Goal: Task Accomplishment & Management: Use online tool/utility

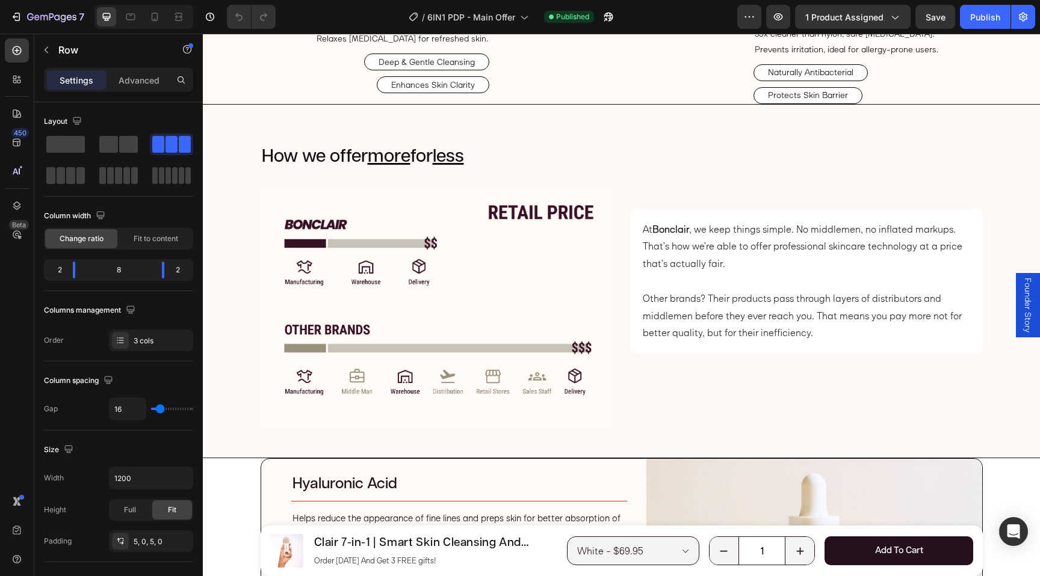
scroll to position [2717, 0]
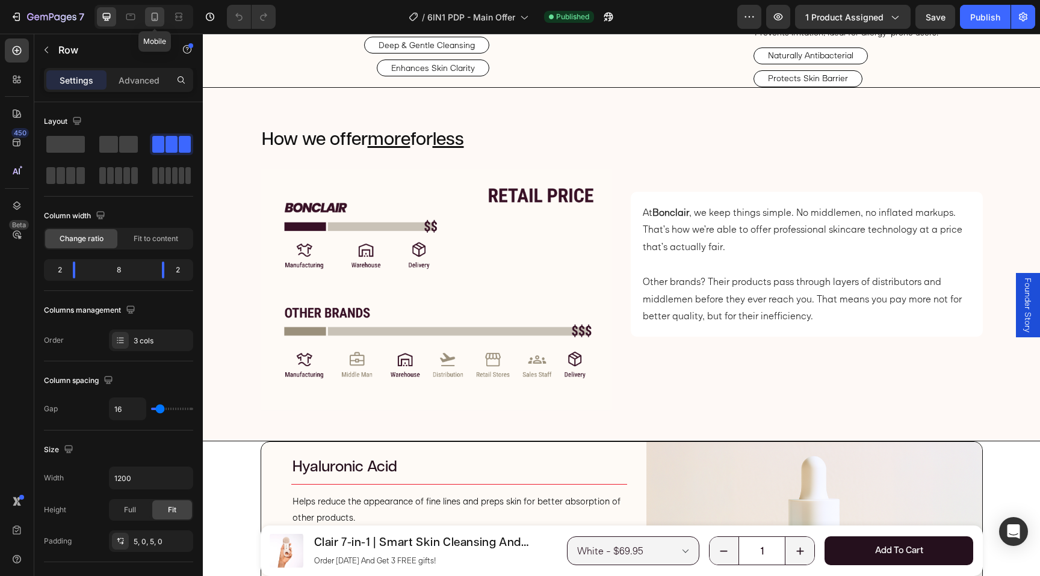
click at [155, 21] on icon at bounding box center [155, 17] width 12 height 12
type input "100%"
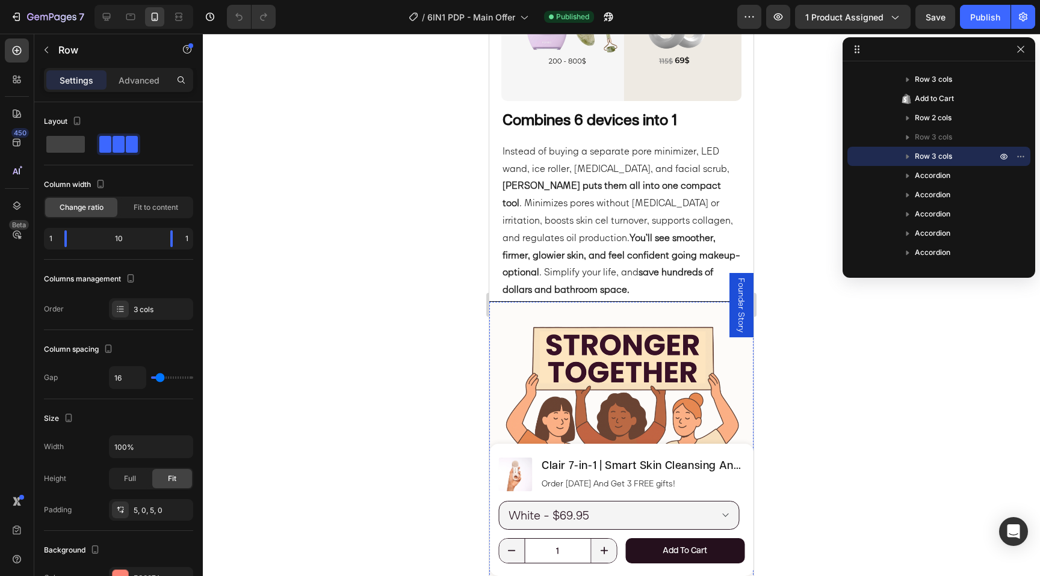
scroll to position [1905, 0]
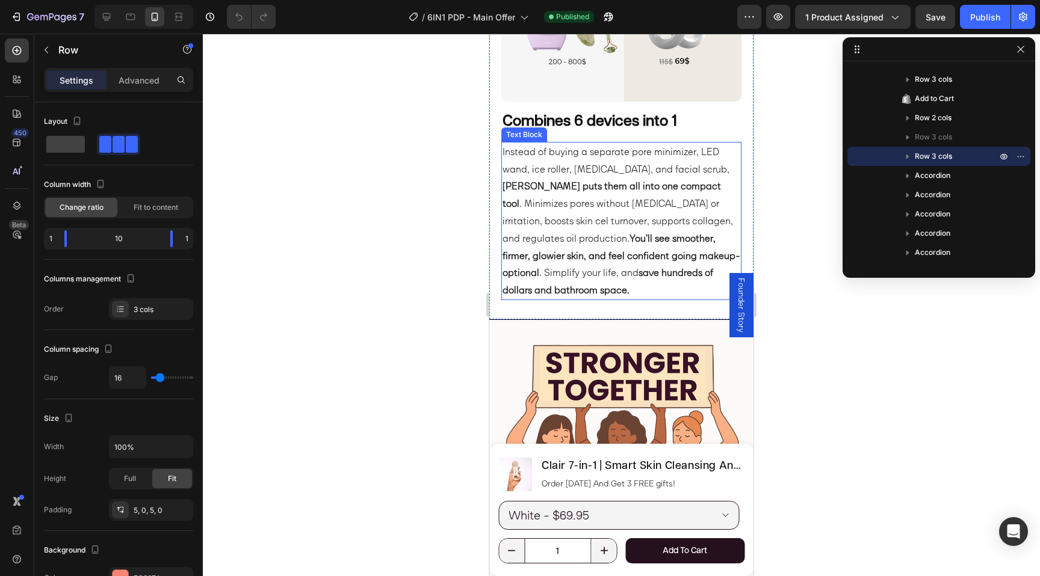
click at [612, 238] on strong "You’ll see smoother, firmer, glowier skin, and feel confident going makeup-opti…" at bounding box center [621, 255] width 238 height 47
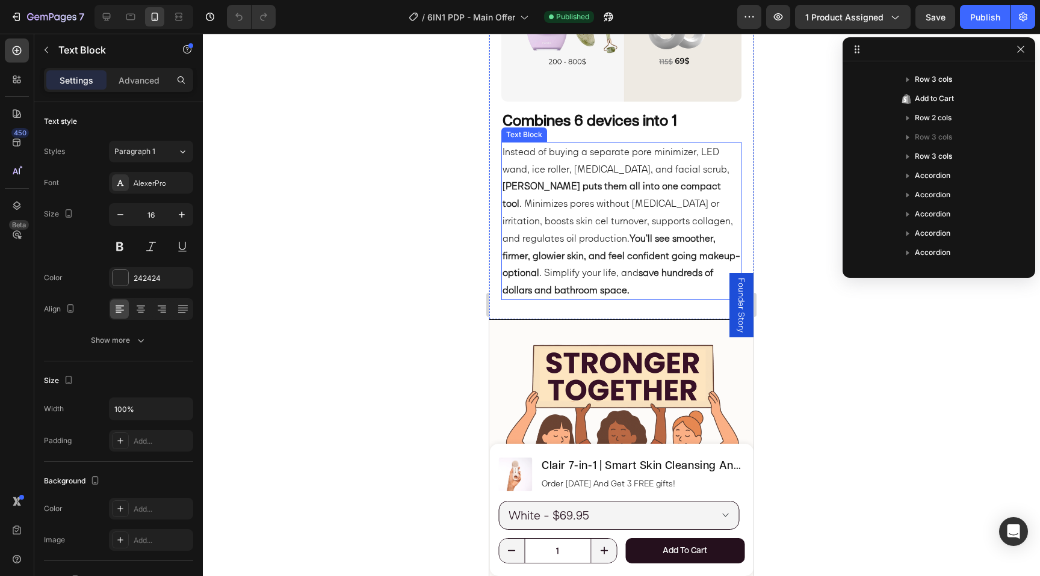
scroll to position [593, 0]
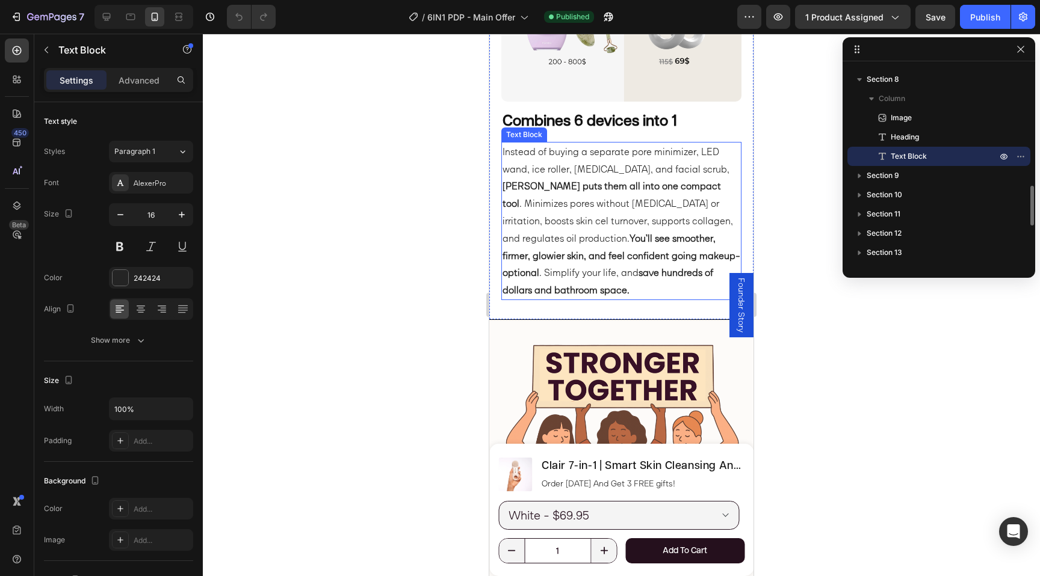
click at [612, 238] on strong "You’ll see smoother, firmer, glowier skin, and feel confident going makeup-opti…" at bounding box center [621, 255] width 238 height 47
click at [647, 259] on strong "You’ll see smoother, firmer, more youthful-looking skin, and feel confident goi…" at bounding box center [618, 255] width 232 height 47
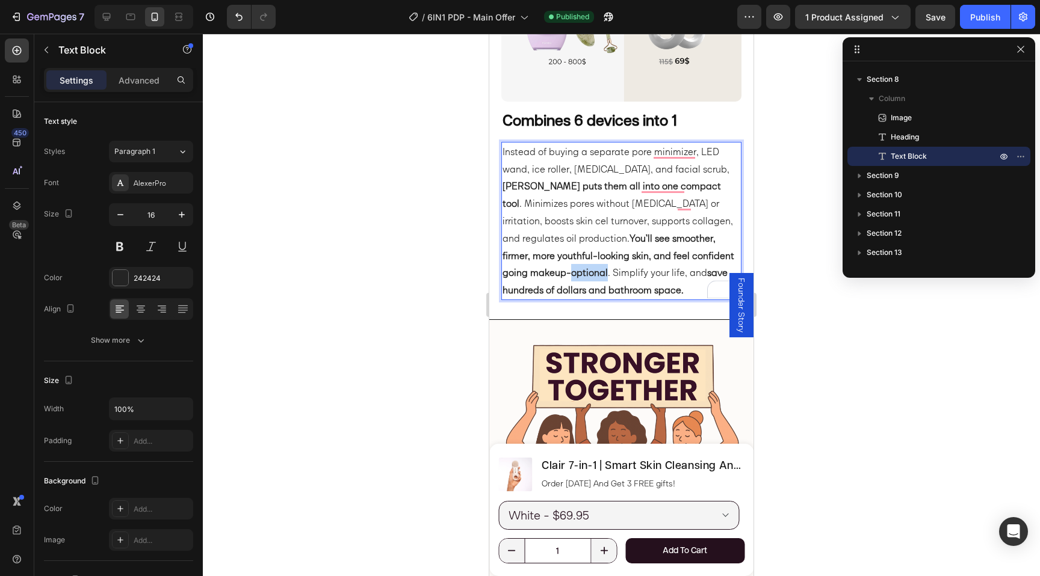
click at [647, 259] on strong "You’ll see smoother, firmer, more youthful-looking skin, and feel confident goi…" at bounding box center [618, 255] width 232 height 47
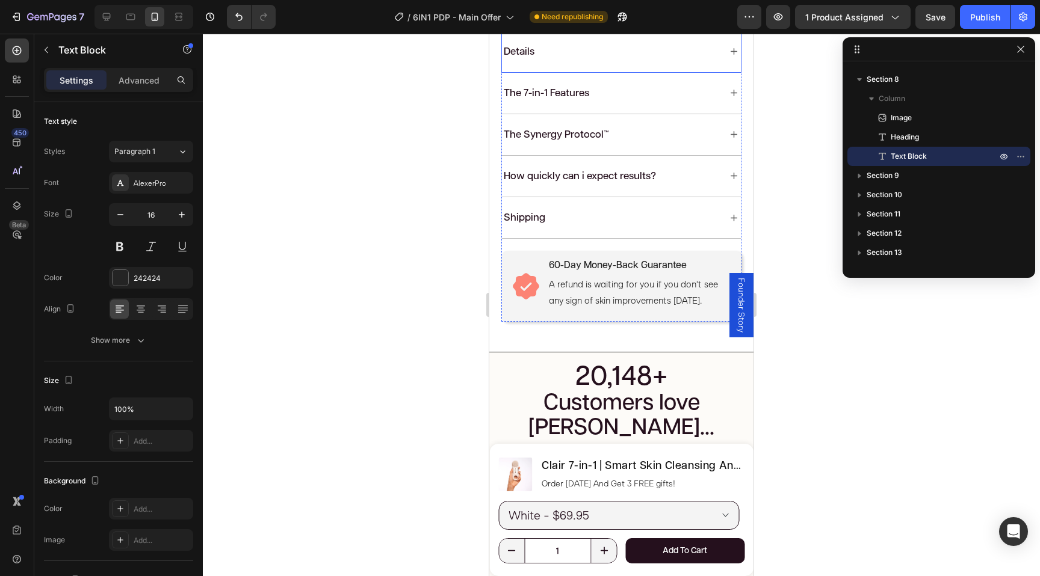
scroll to position [933, 0]
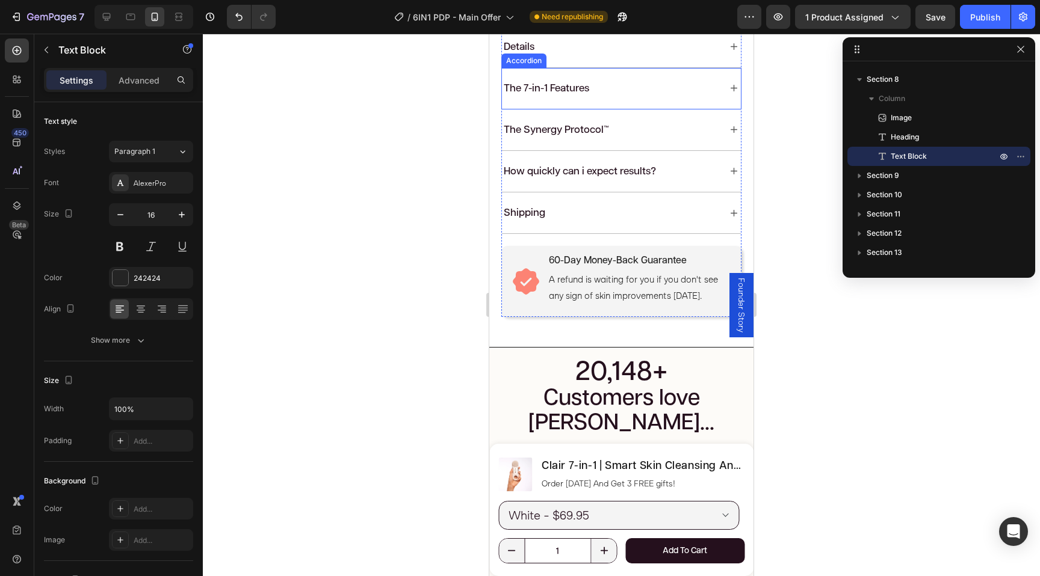
click at [674, 109] on div "The 7-in-1 Features" at bounding box center [621, 88] width 239 height 41
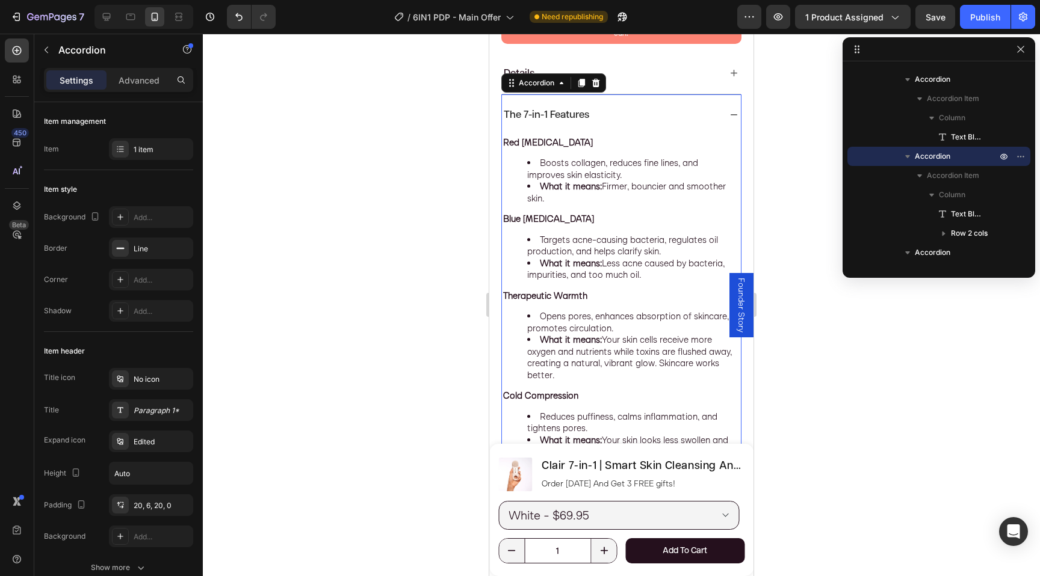
scroll to position [903, 0]
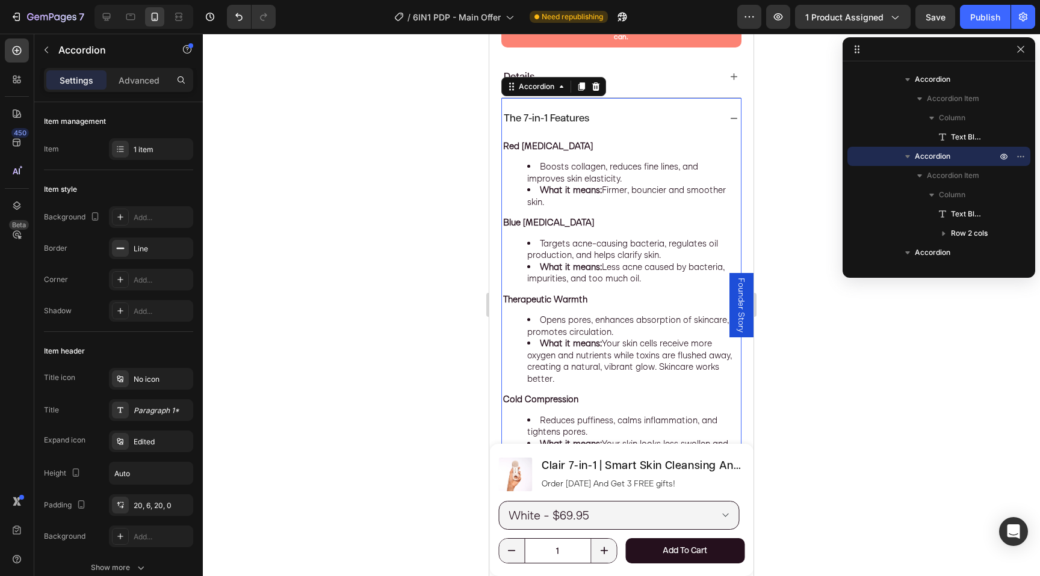
click at [673, 127] on div "The 7-in-1 Features" at bounding box center [611, 118] width 219 height 17
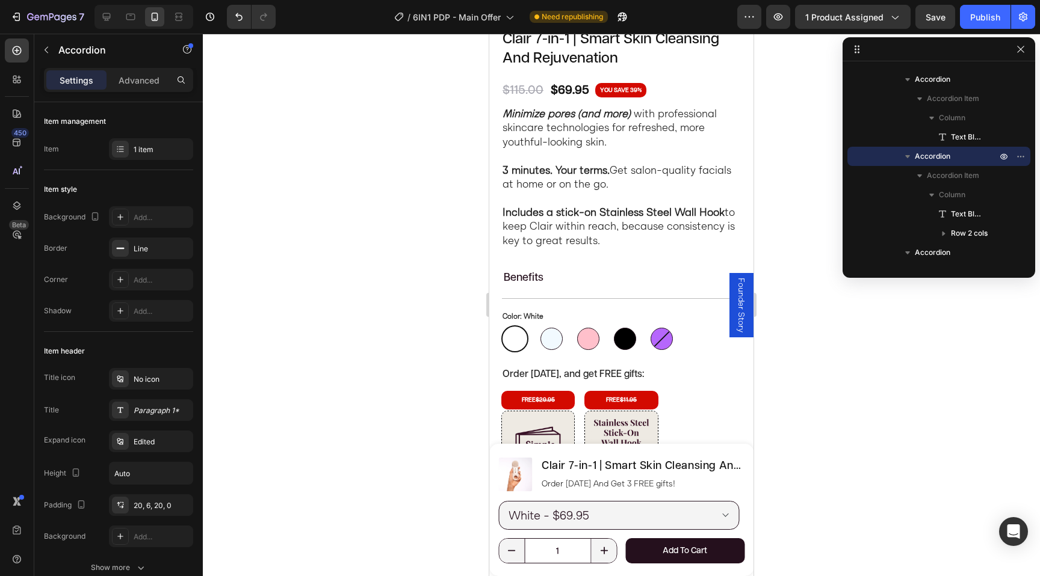
scroll to position [406, 0]
click at [742, 284] on span "Founder Story" at bounding box center [741, 305] width 12 height 55
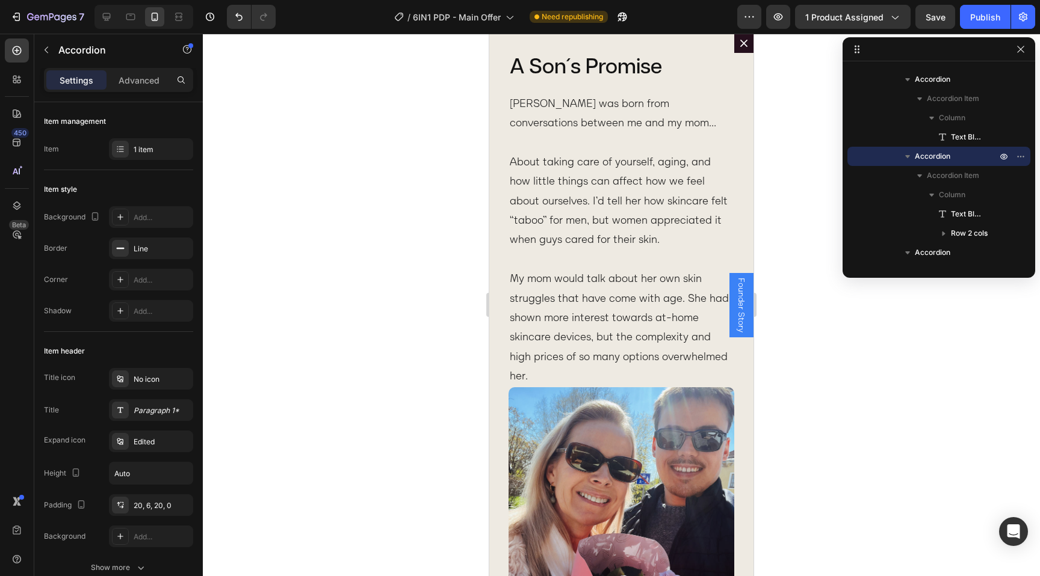
scroll to position [0, 0]
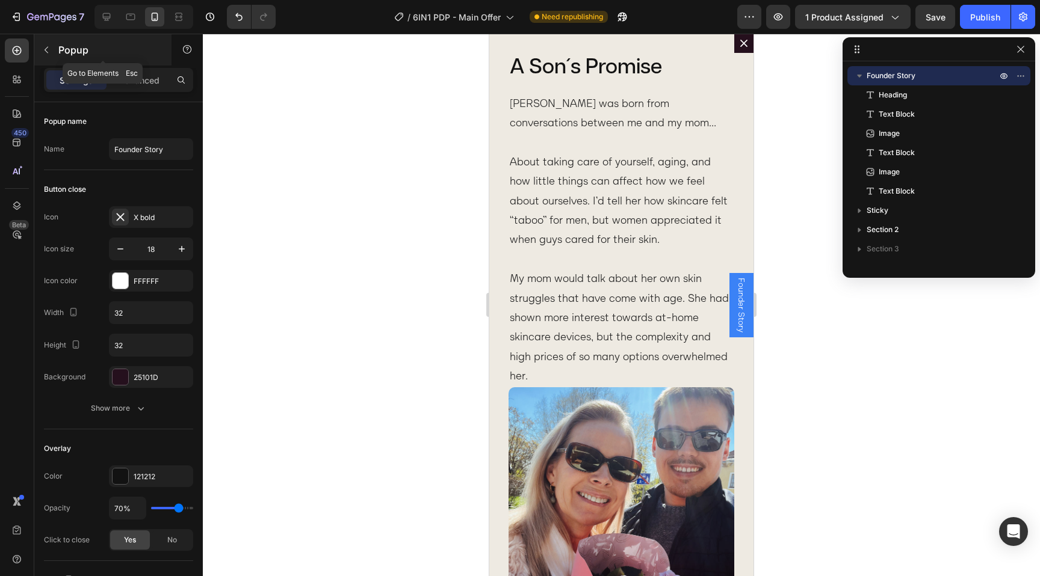
click at [50, 52] on icon "button" at bounding box center [47, 50] width 10 height 10
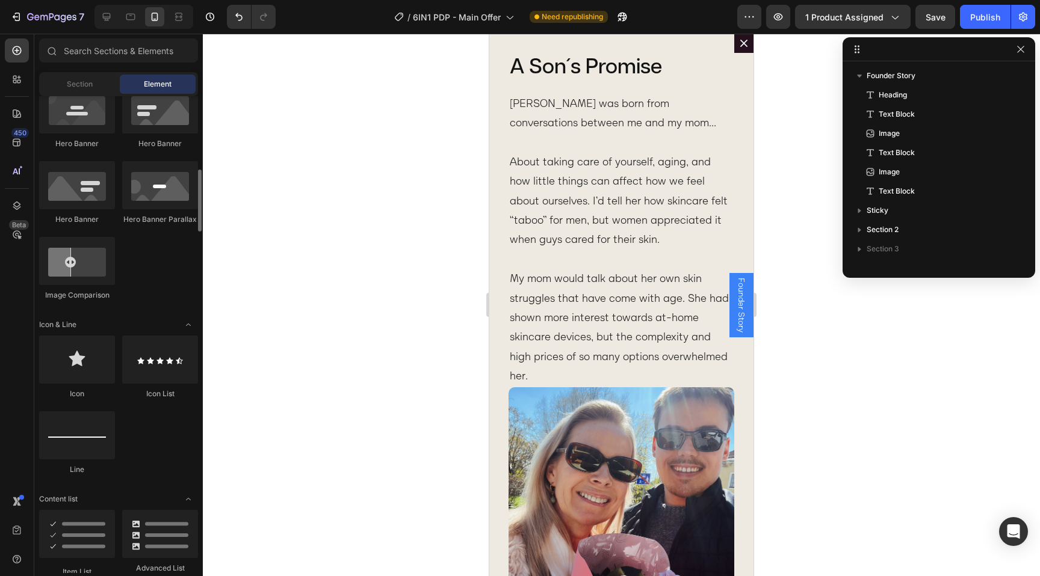
scroll to position [574, 0]
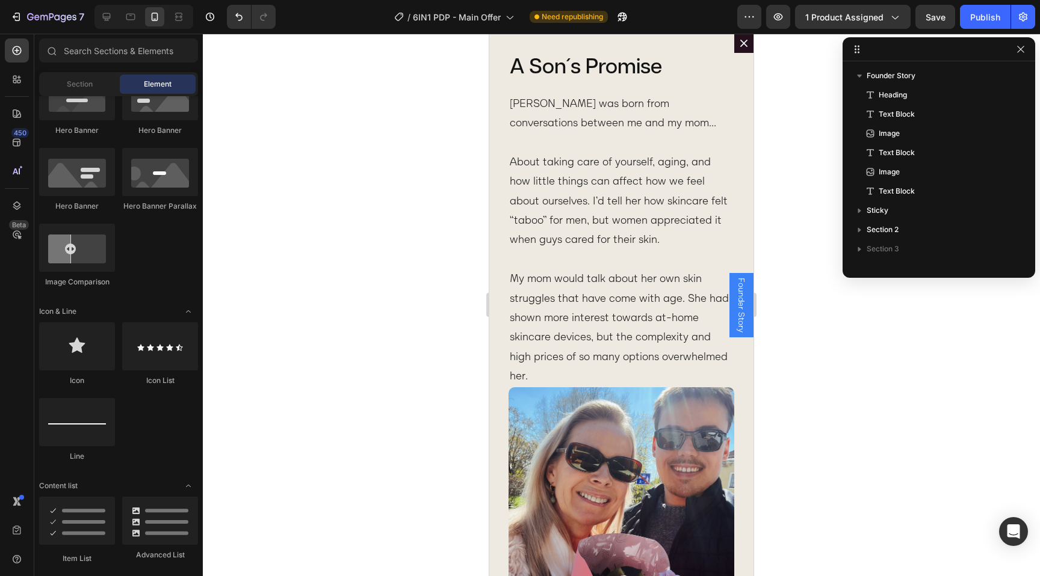
click at [741, 300] on span "Founder Story" at bounding box center [741, 305] width 12 height 55
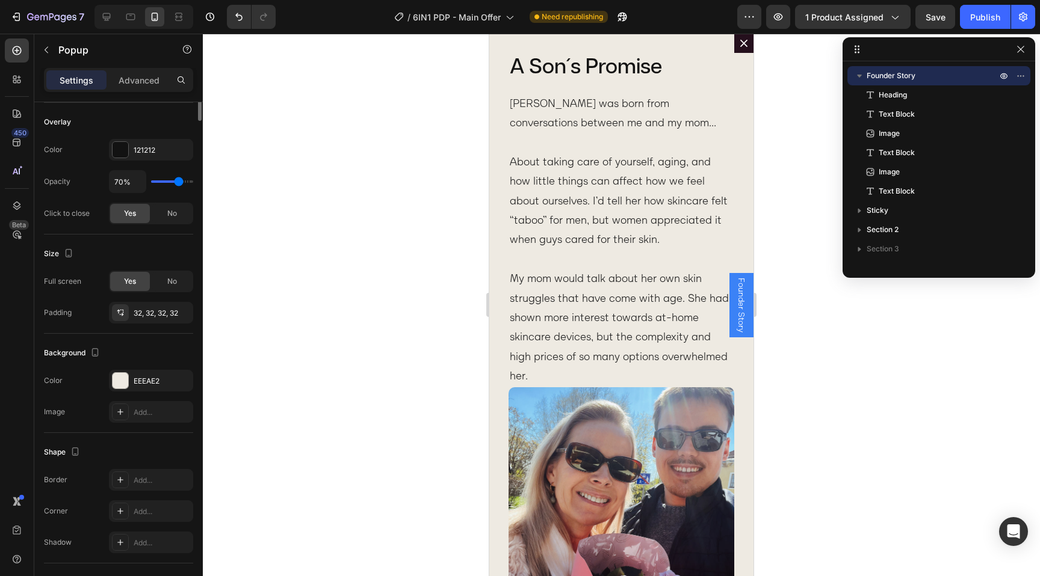
scroll to position [537, 0]
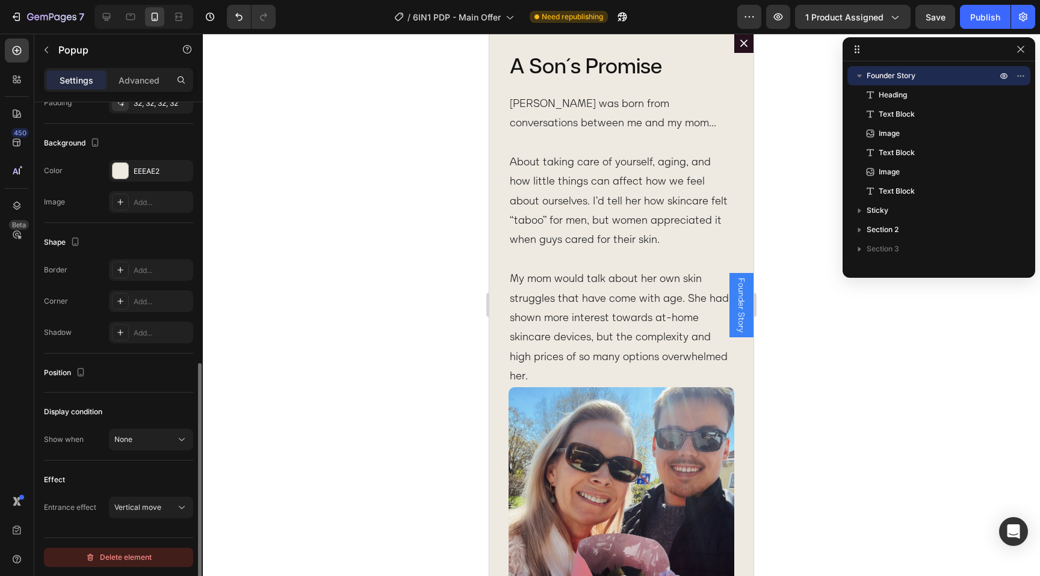
click at [120, 564] on div "Delete element" at bounding box center [118, 558] width 66 height 14
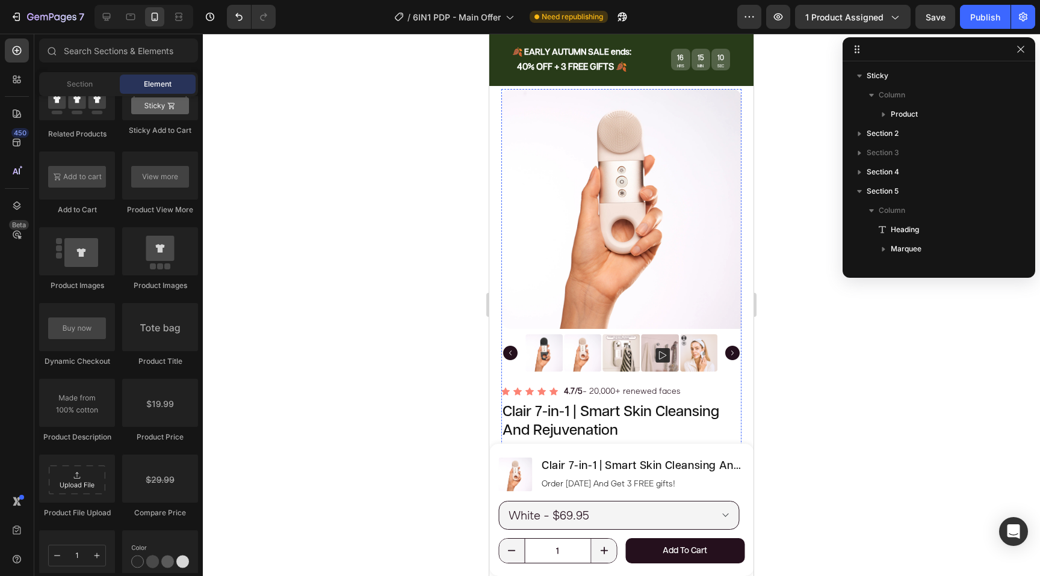
scroll to position [46, 0]
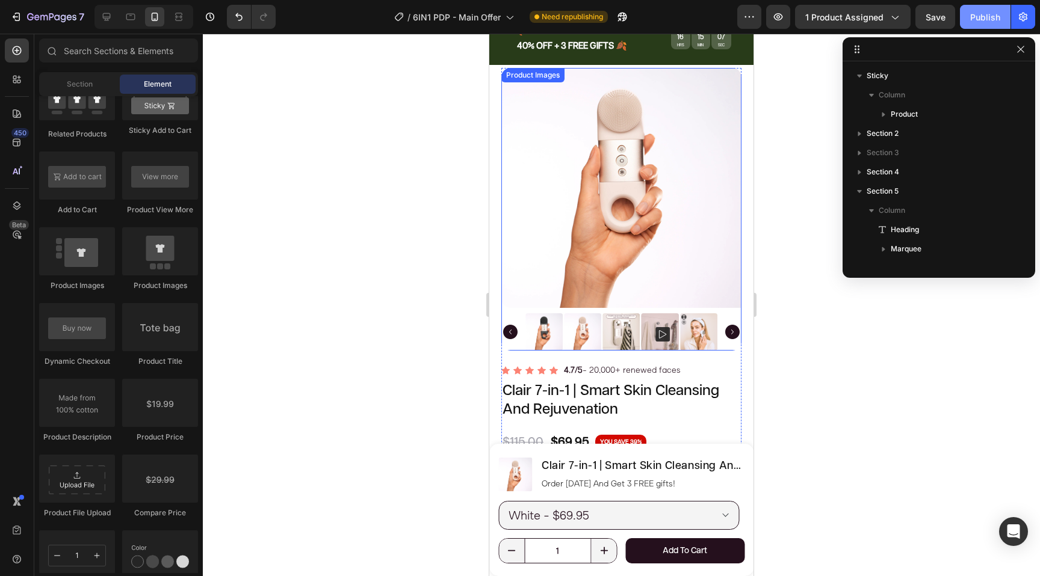
click at [969, 17] on button "Publish" at bounding box center [985, 17] width 51 height 24
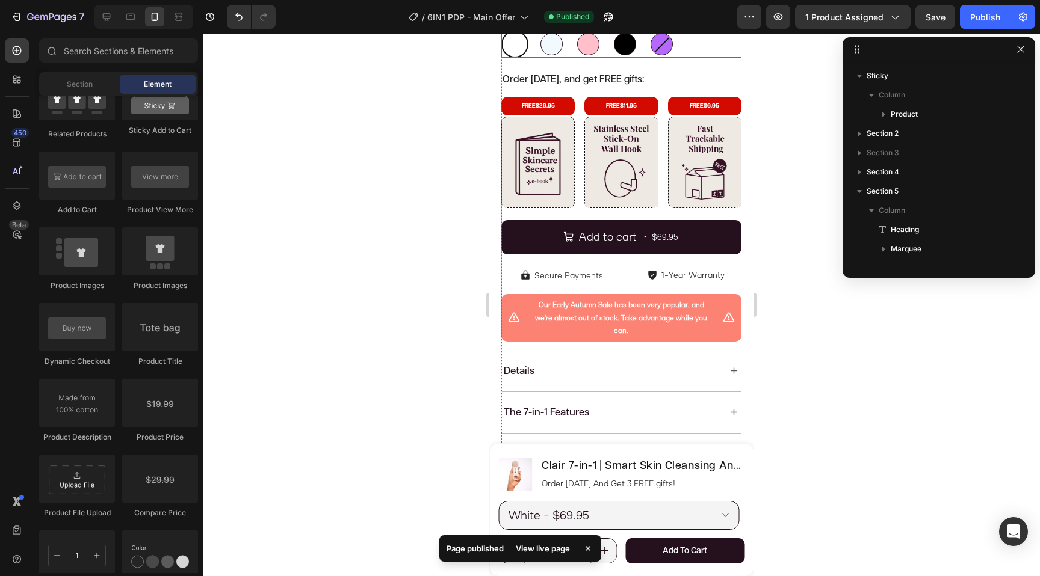
scroll to position [710, 0]
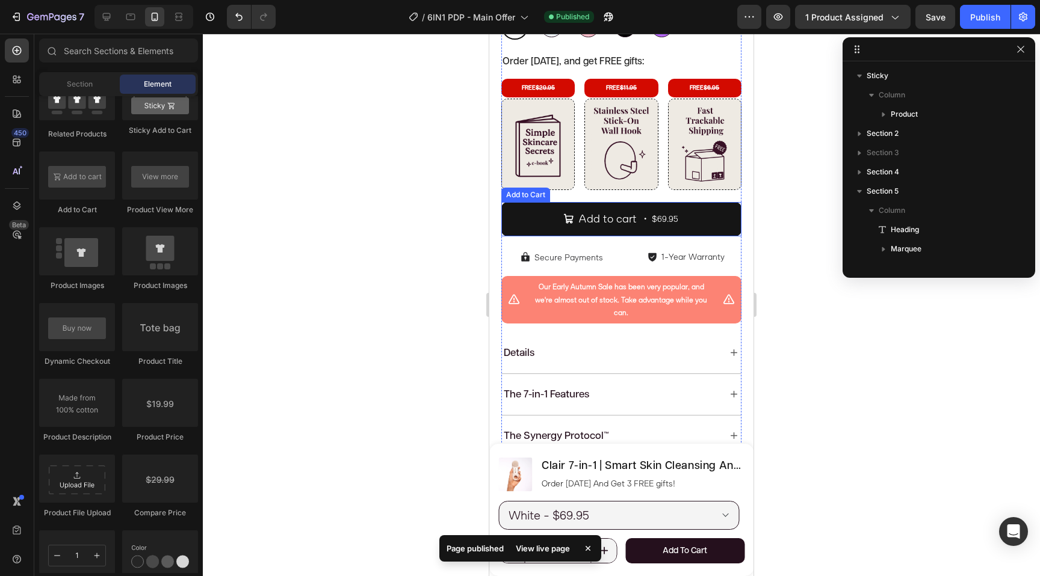
click at [689, 221] on button "Add to cart ・ $69.95" at bounding box center [621, 219] width 240 height 34
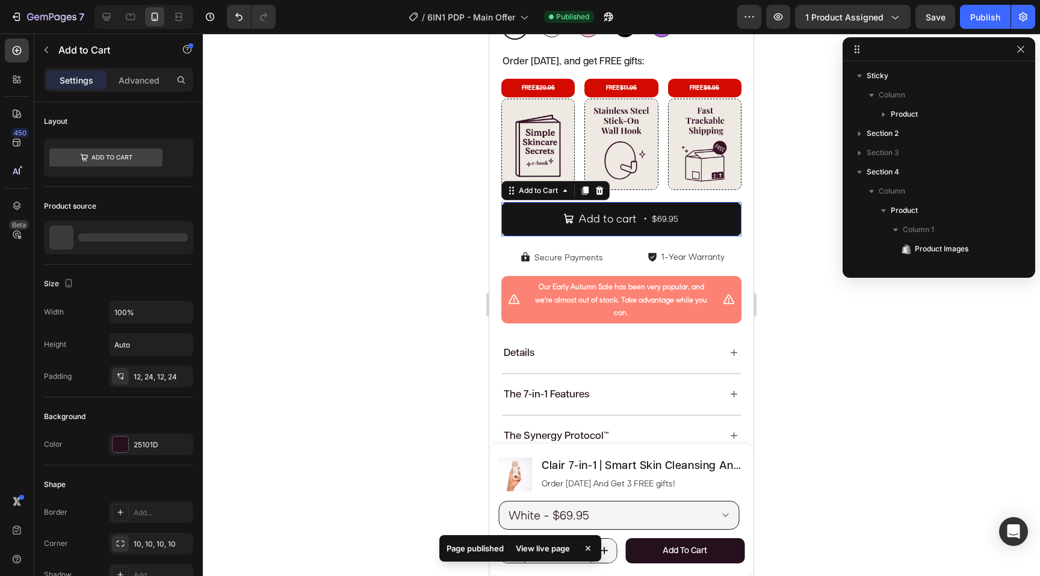
scroll to position [285, 0]
